Goal: Task Accomplishment & Management: Manage account settings

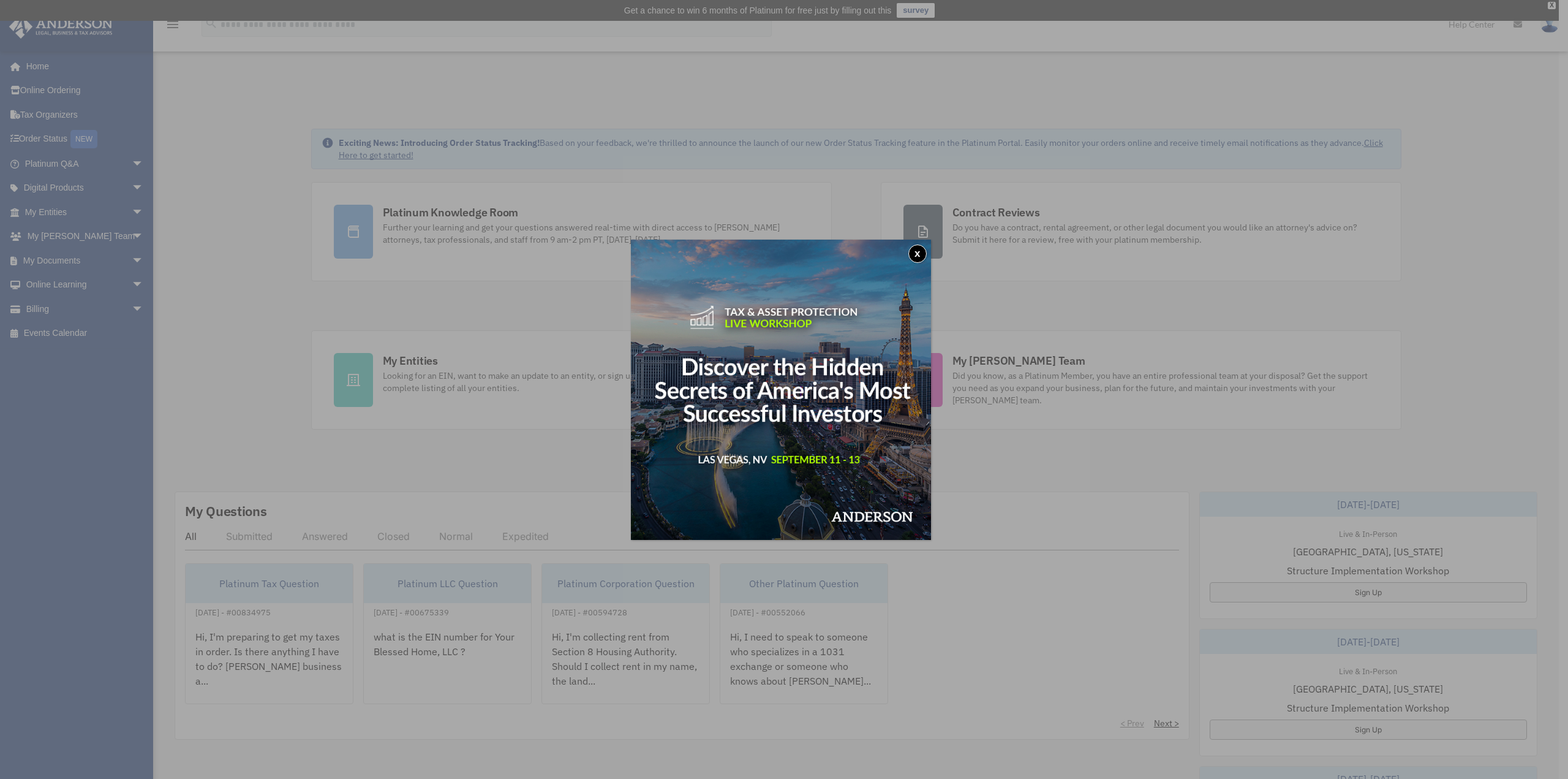
click at [918, 255] on button "x" at bounding box center [918, 254] width 18 height 18
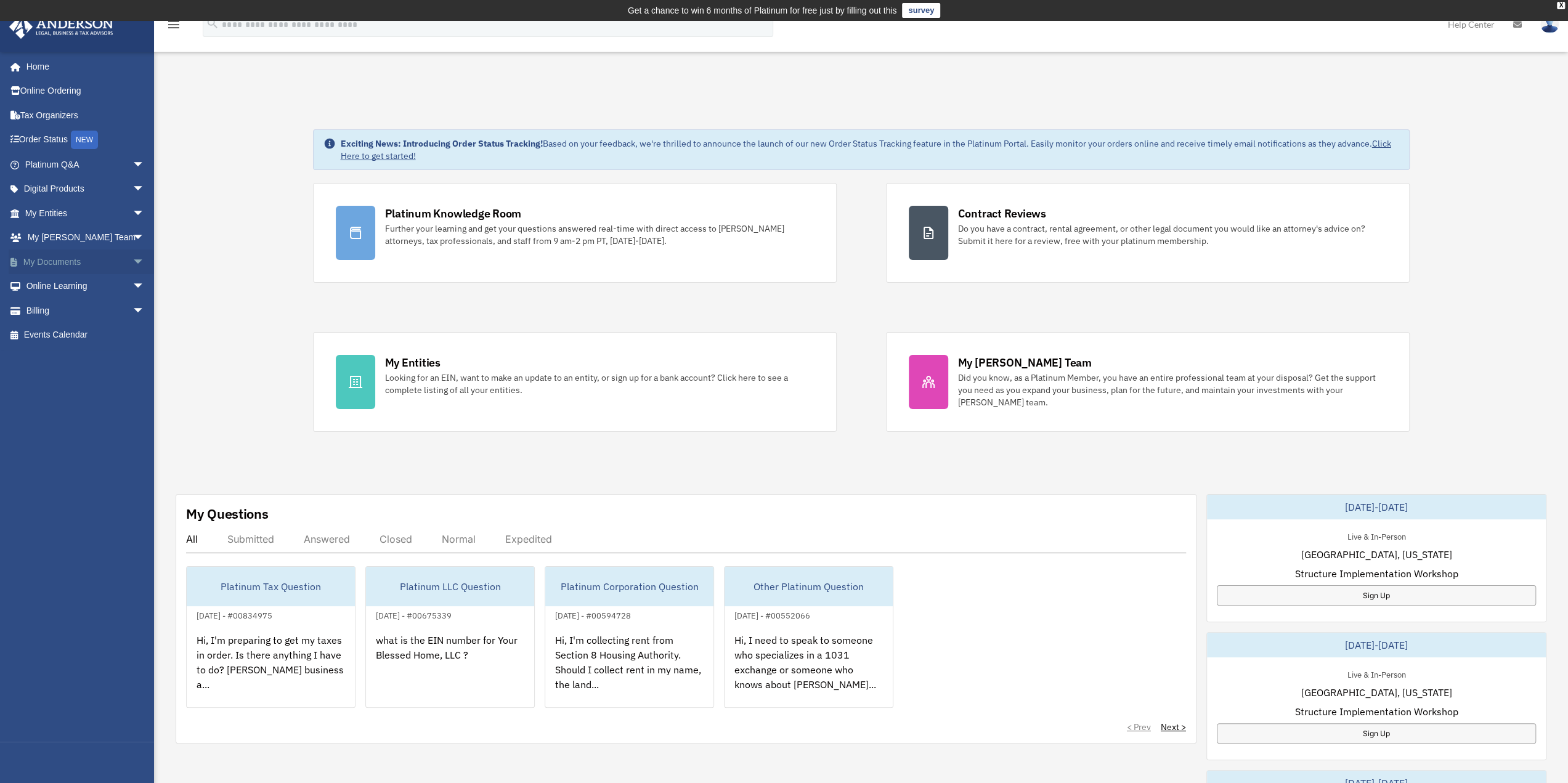
click at [132, 260] on span "arrow_drop_down" at bounding box center [145, 262] width 25 height 25
click at [58, 284] on link "Box" at bounding box center [90, 287] width 146 height 25
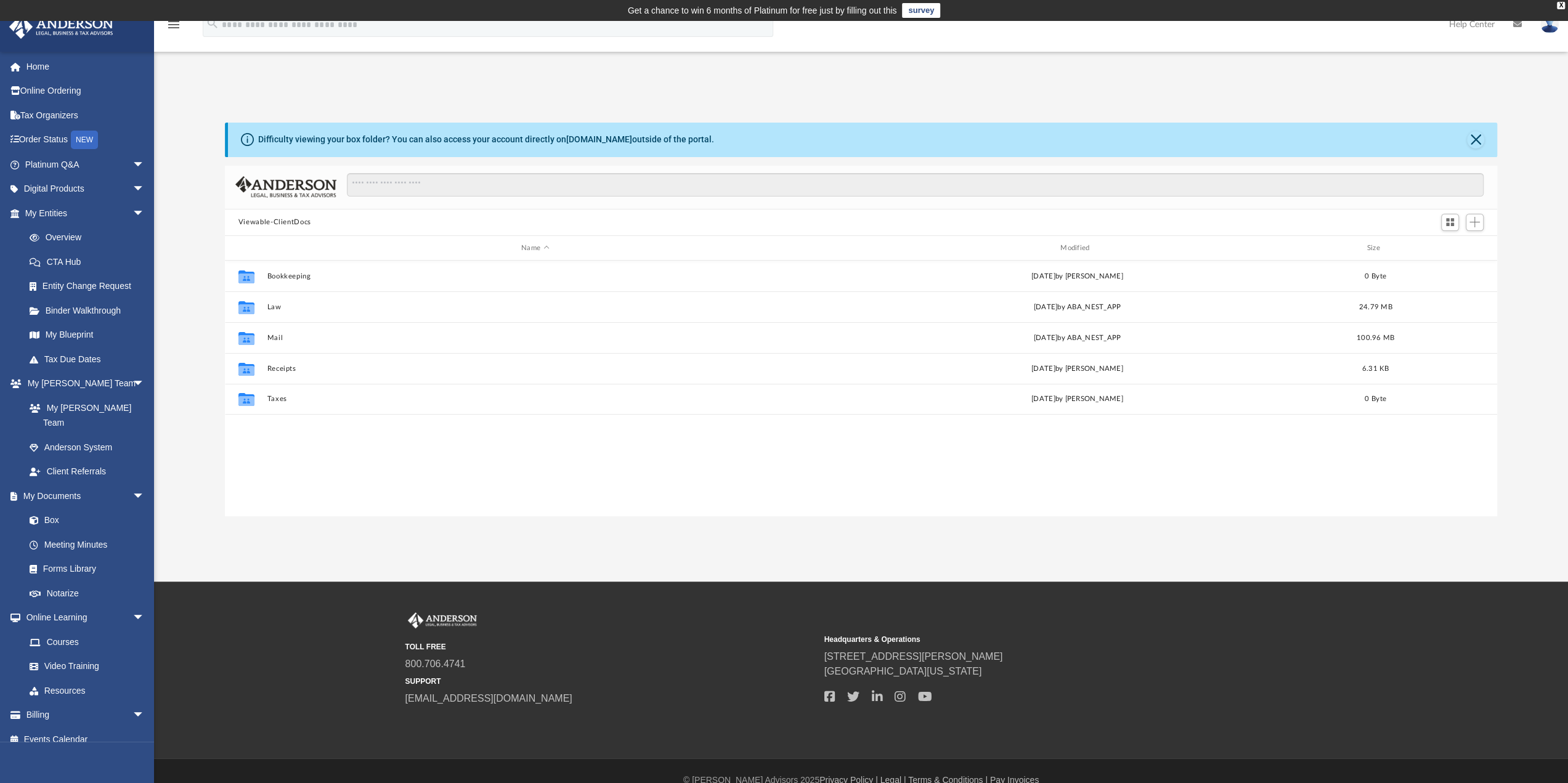
scroll to position [270, 1263]
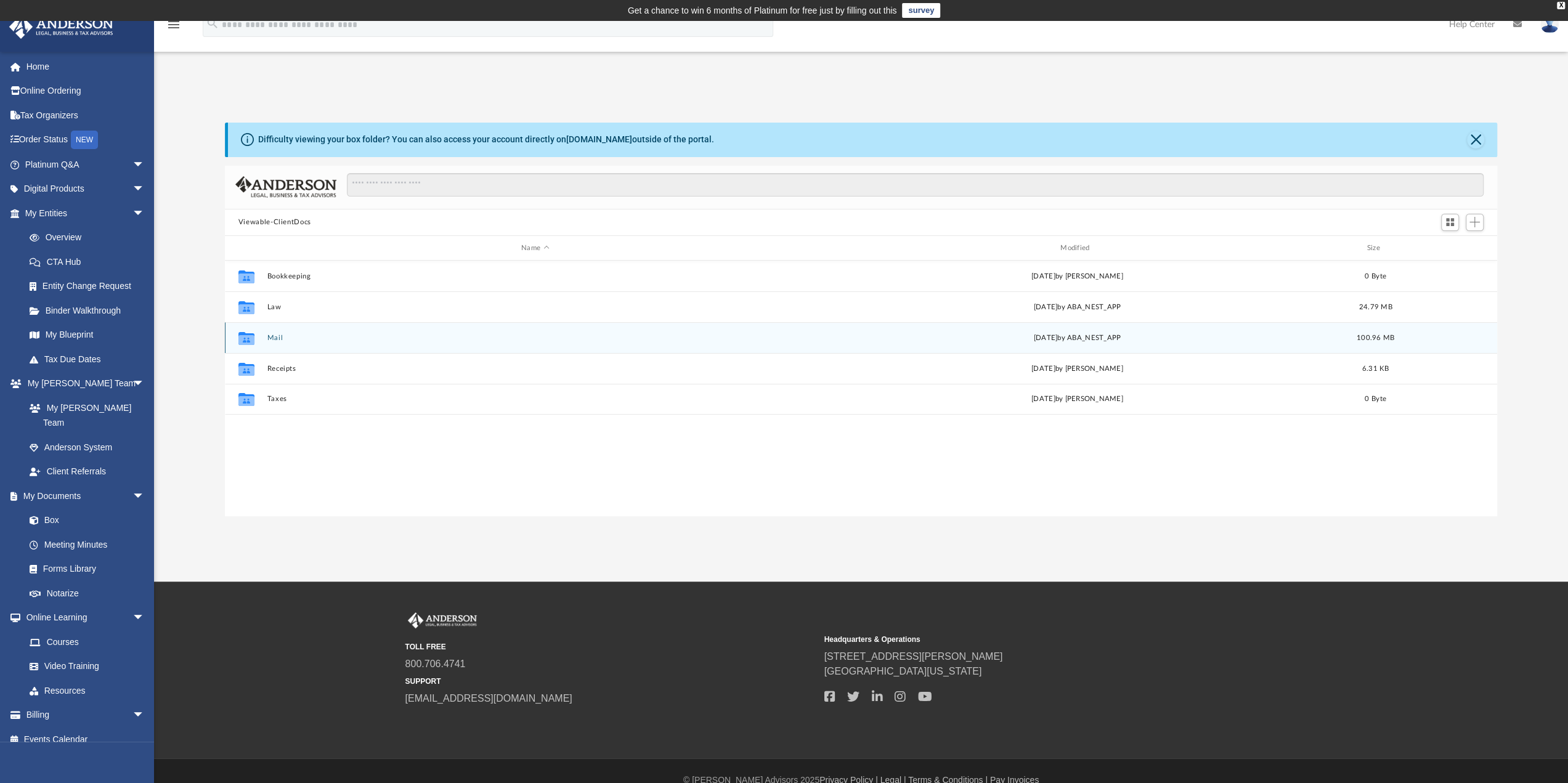
click at [1081, 335] on div "[DATE] by ABA_NEST_APP" at bounding box center [1078, 338] width 537 height 11
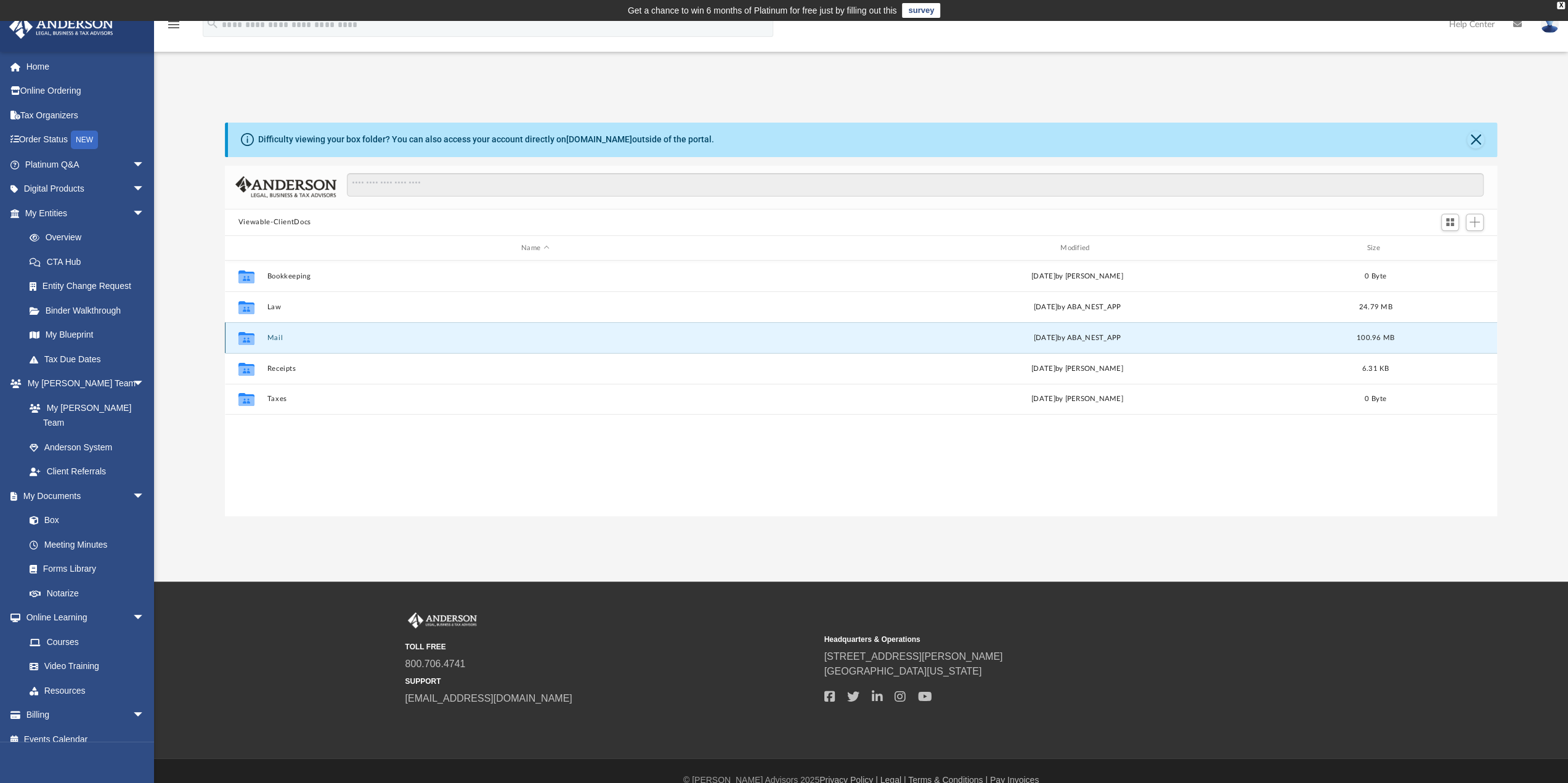
click at [274, 340] on button "Mail" at bounding box center [535, 337] width 537 height 8
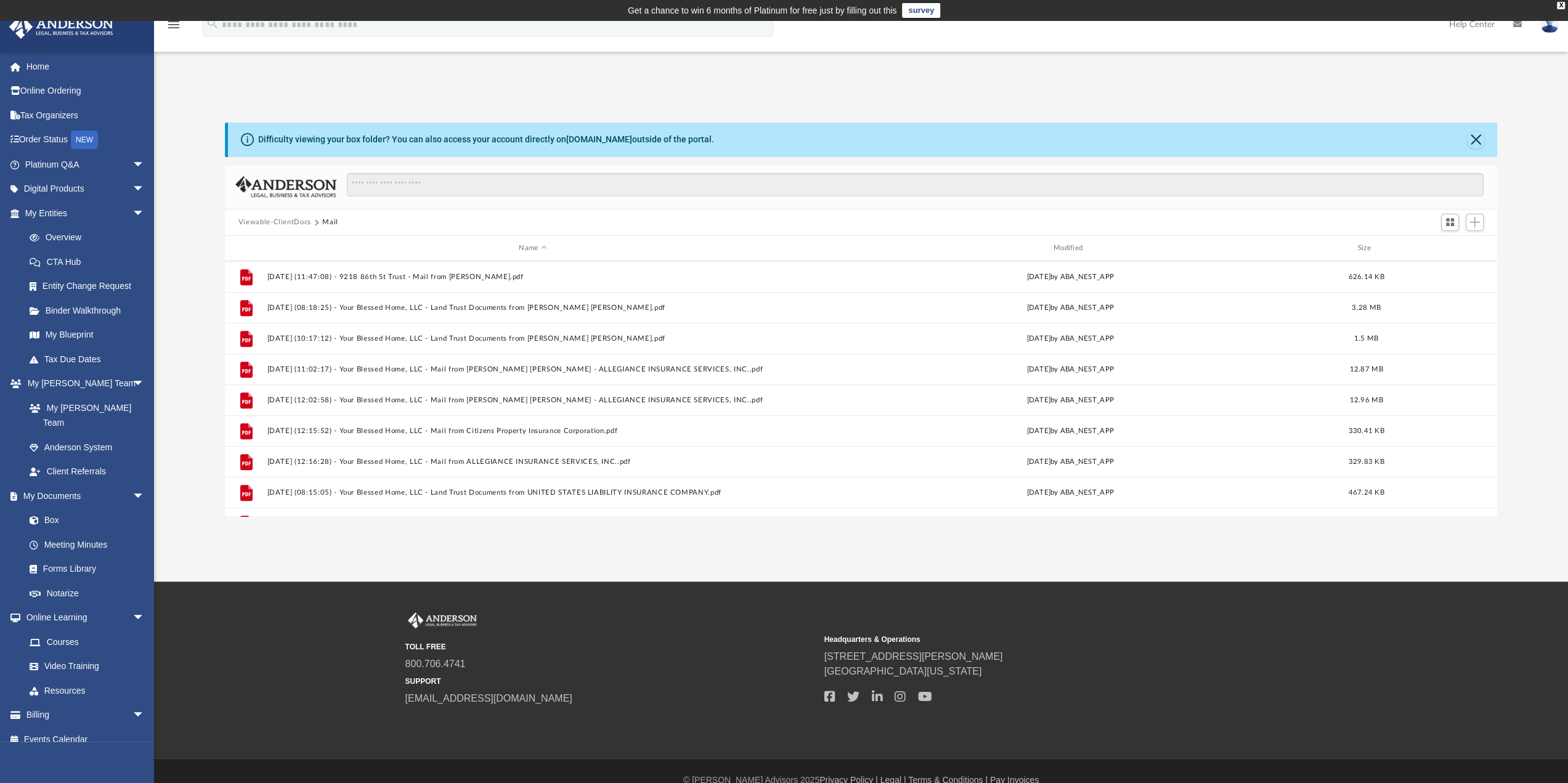
scroll to position [791, 0]
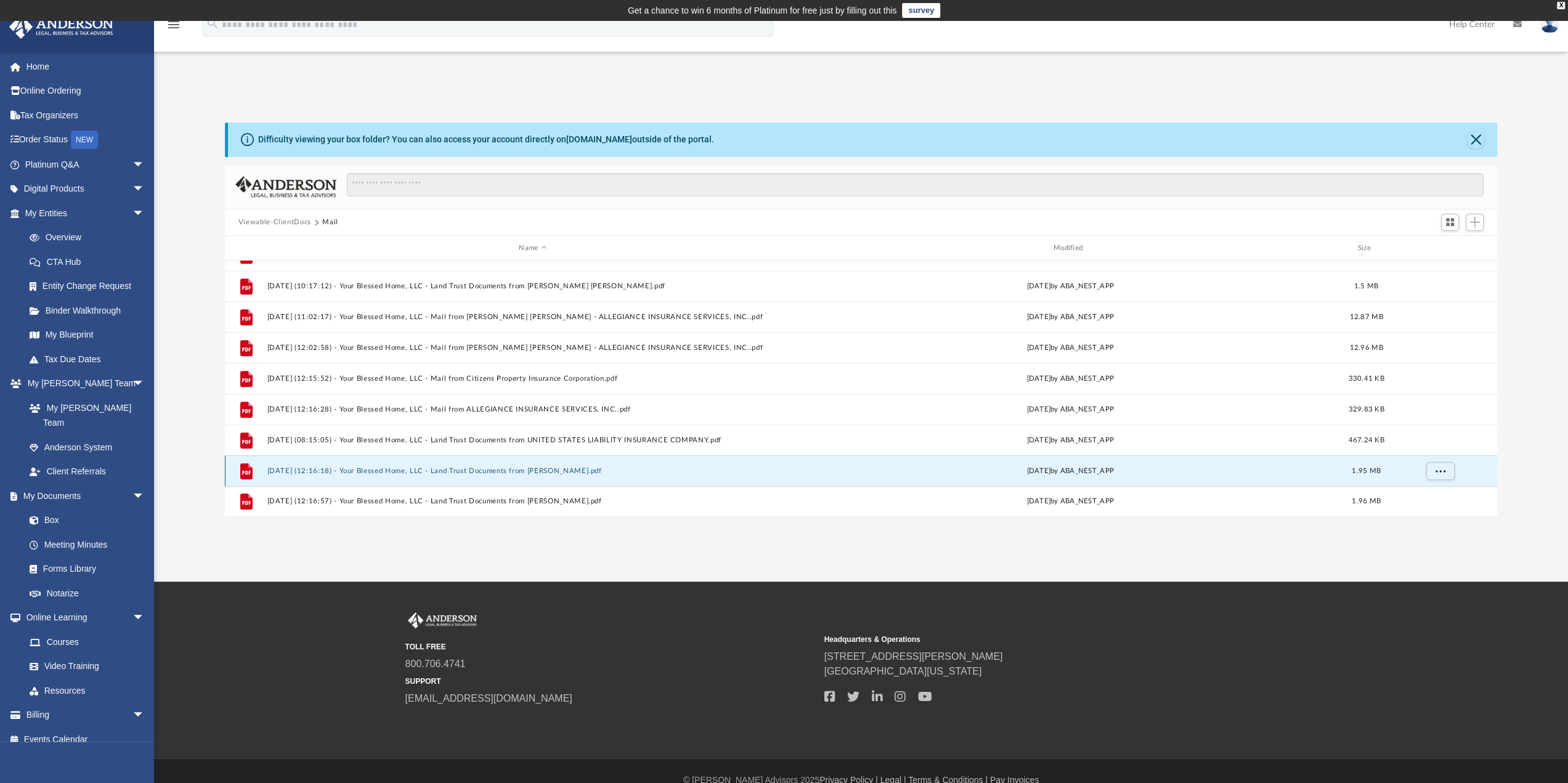
click at [492, 469] on button "2025.08.28 (12:16:18) - Your Blessed Home, LLC - Land Trust Documents from Mike…" at bounding box center [533, 471] width 532 height 8
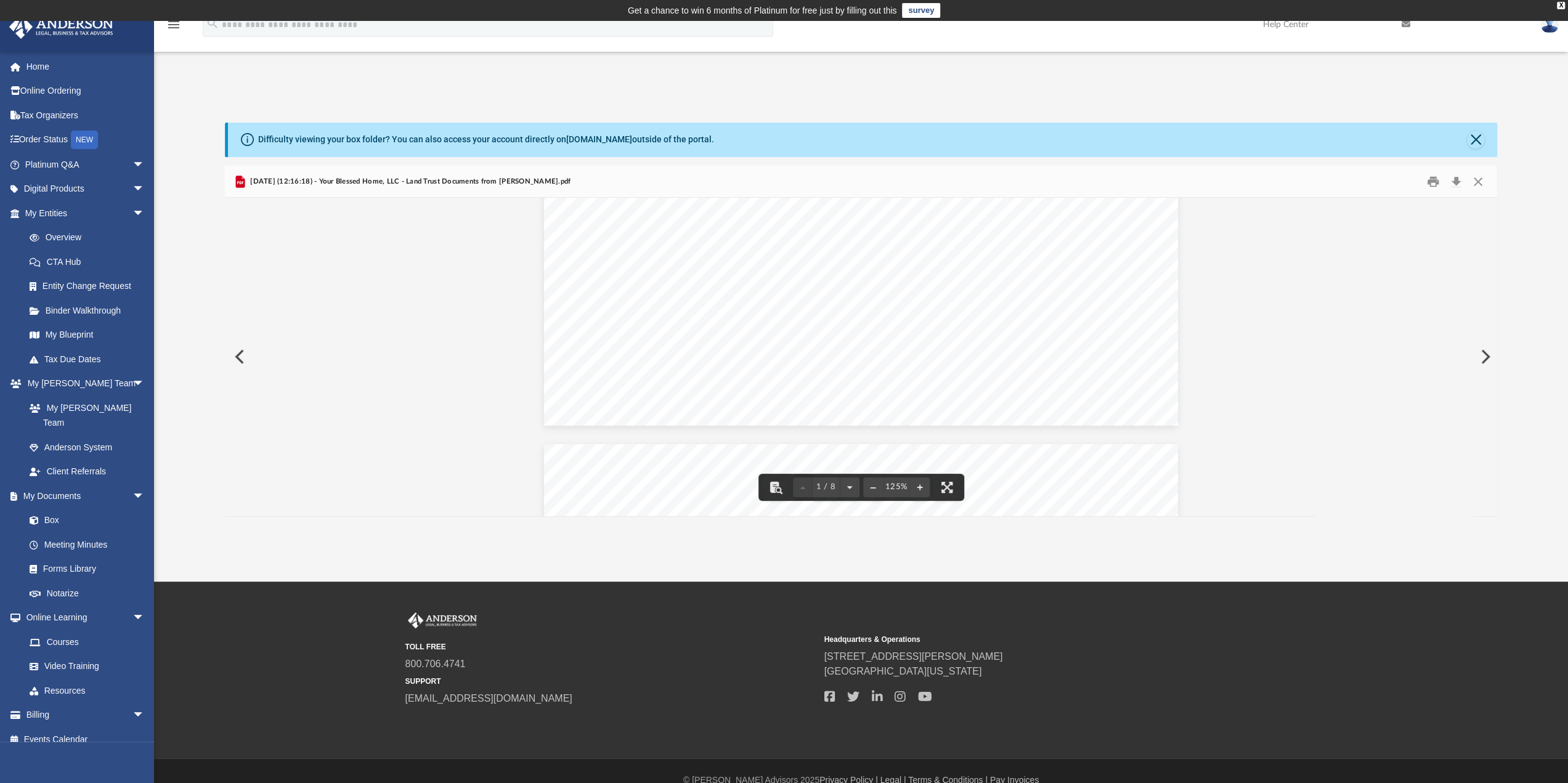
scroll to position [821, 0]
click at [1477, 141] on button "Close" at bounding box center [1476, 140] width 17 height 17
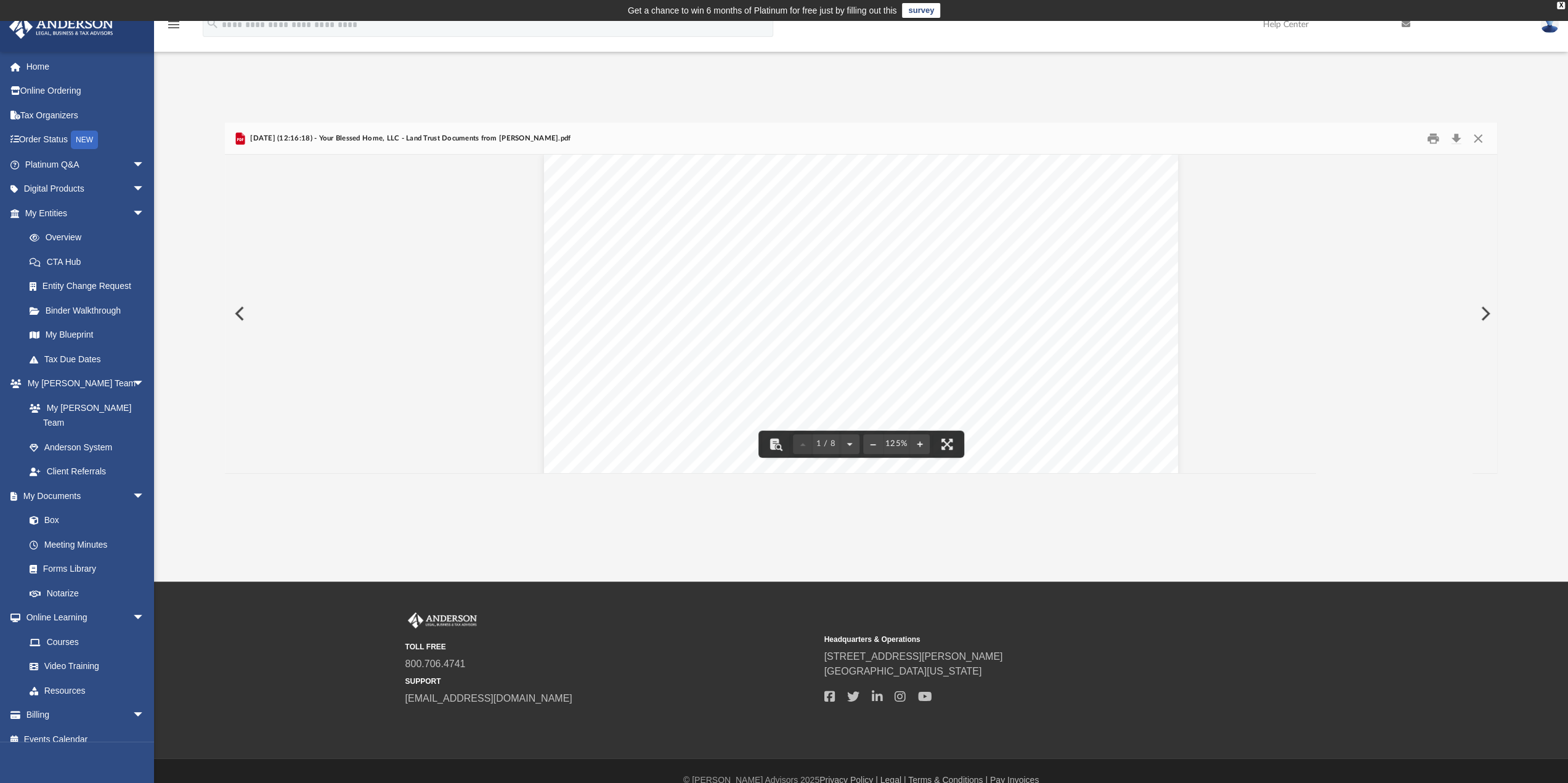
scroll to position [0, 0]
click at [1483, 316] on button "Preview" at bounding box center [1483, 314] width 27 height 35
